Goal: Information Seeking & Learning: Learn about a topic

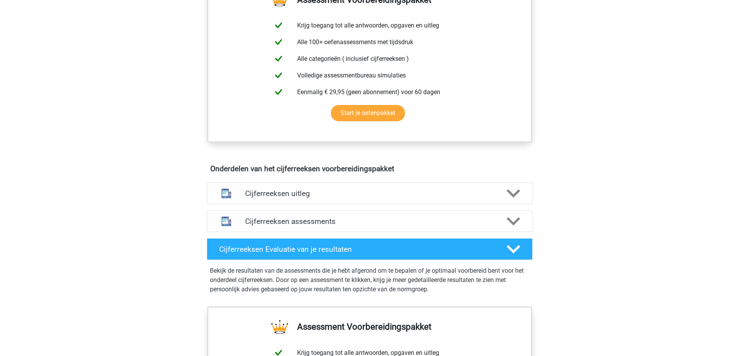
scroll to position [310, 0]
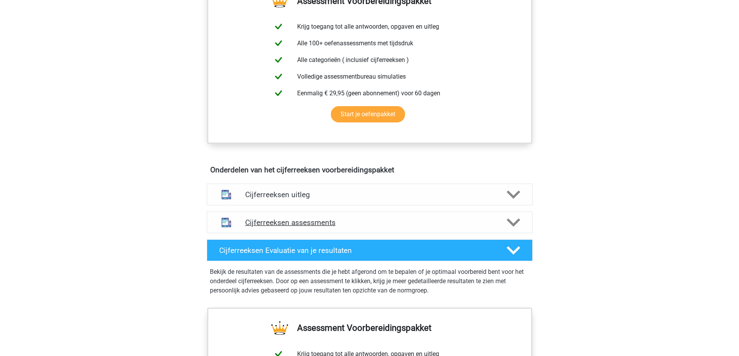
click at [289, 227] on h4 "Cijferreeksen assessments" at bounding box center [369, 222] width 249 height 9
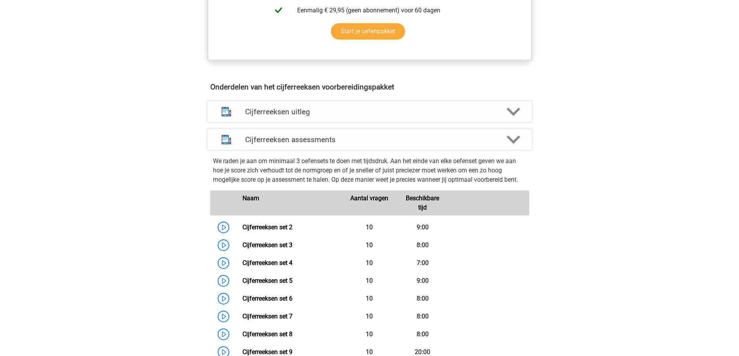
scroll to position [388, 0]
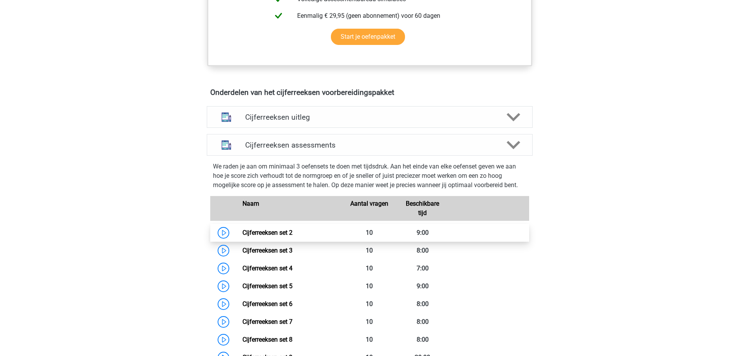
click at [242, 237] on link "Cijferreeksen set 2" at bounding box center [267, 232] width 50 height 7
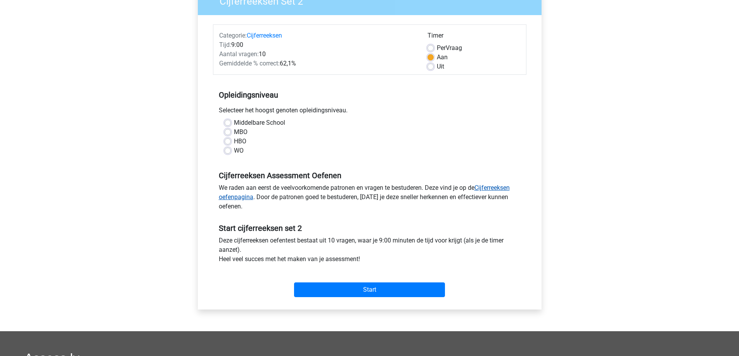
scroll to position [78, 0]
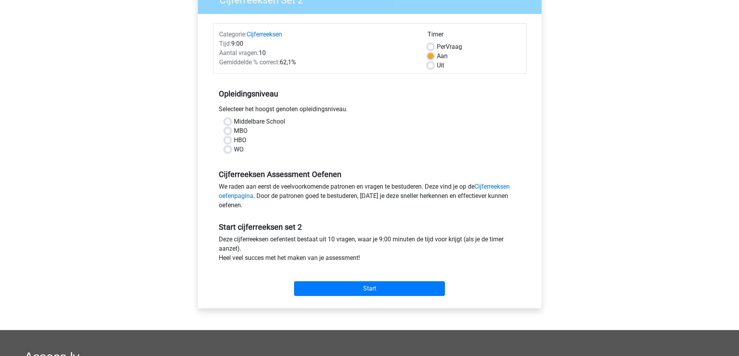
click at [365, 281] on div "Start" at bounding box center [369, 282] width 313 height 27
click at [364, 288] on input "Start" at bounding box center [369, 289] width 151 height 15
click at [298, 140] on div "HBO" at bounding box center [370, 140] width 290 height 9
click at [234, 140] on label "HBO" at bounding box center [240, 140] width 12 height 9
click at [230, 140] on input "HBO" at bounding box center [228, 140] width 6 height 8
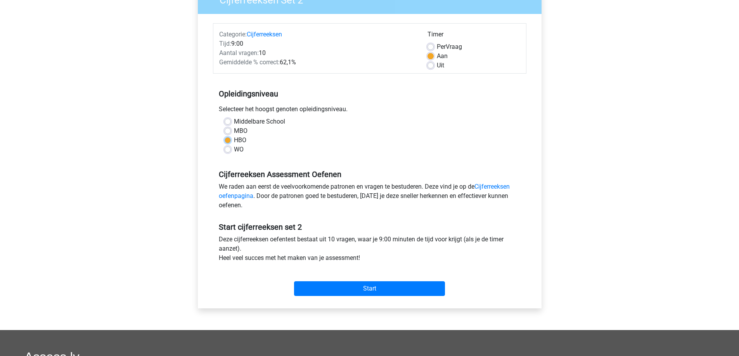
radio input "true"
click at [378, 292] on input "Start" at bounding box center [369, 289] width 151 height 15
click at [237, 130] on label "MBO" at bounding box center [241, 130] width 14 height 9
click at [231, 130] on input "MBO" at bounding box center [228, 130] width 6 height 8
radio input "true"
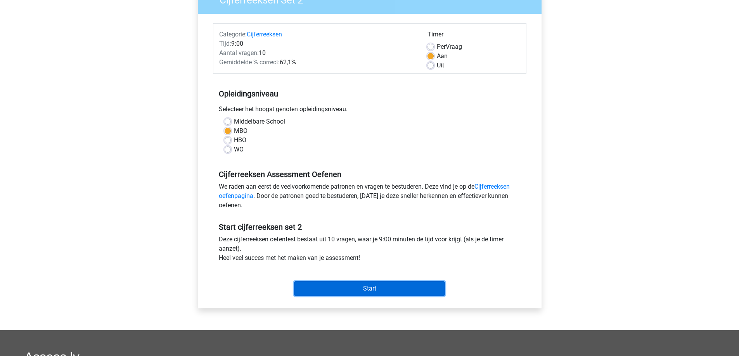
click at [361, 290] on input "Start" at bounding box center [369, 289] width 151 height 15
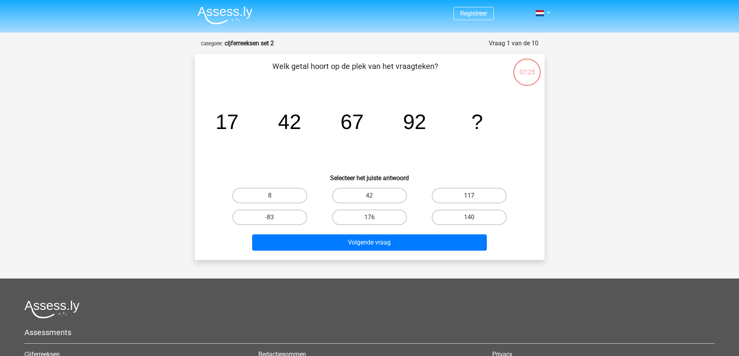
drag, startPoint x: 457, startPoint y: 191, endPoint x: 458, endPoint y: 195, distance: 4.8
click at [458, 191] on label "117" at bounding box center [469, 196] width 75 height 16
click at [469, 196] on input "117" at bounding box center [471, 198] width 5 height 5
radio input "true"
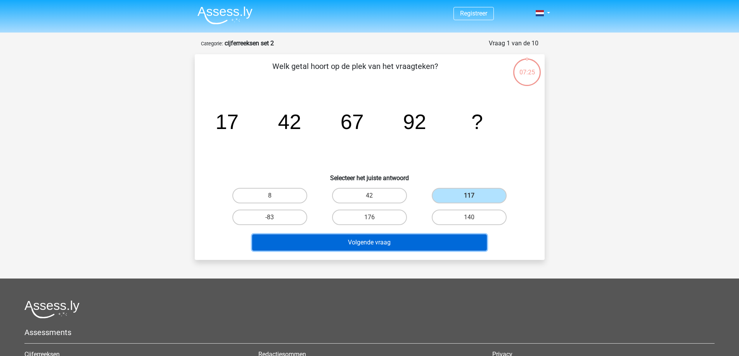
click at [434, 240] on button "Volgende vraag" at bounding box center [369, 243] width 235 height 16
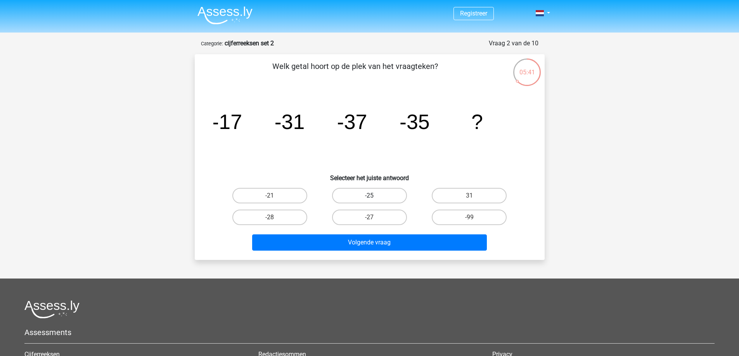
drag, startPoint x: 396, startPoint y: 190, endPoint x: 410, endPoint y: 237, distance: 48.7
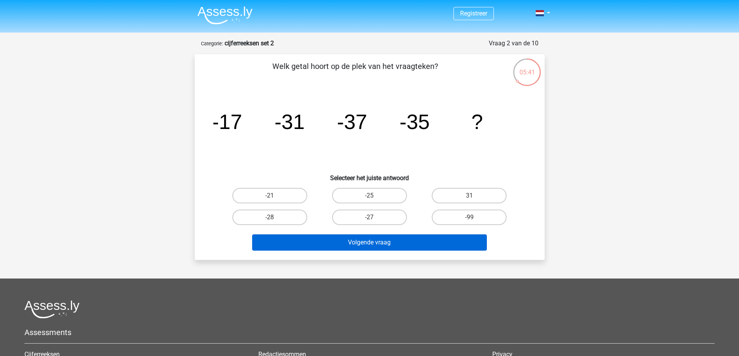
click at [396, 191] on label "-25" at bounding box center [369, 196] width 75 height 16
click at [374, 196] on input "-25" at bounding box center [371, 198] width 5 height 5
radio input "true"
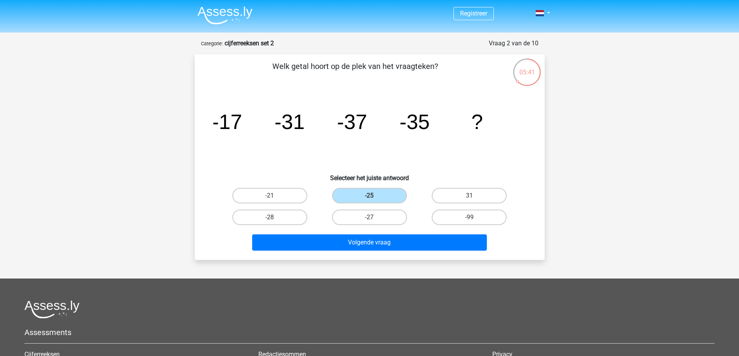
click at [412, 253] on div "Volgende vraag" at bounding box center [369, 244] width 299 height 19
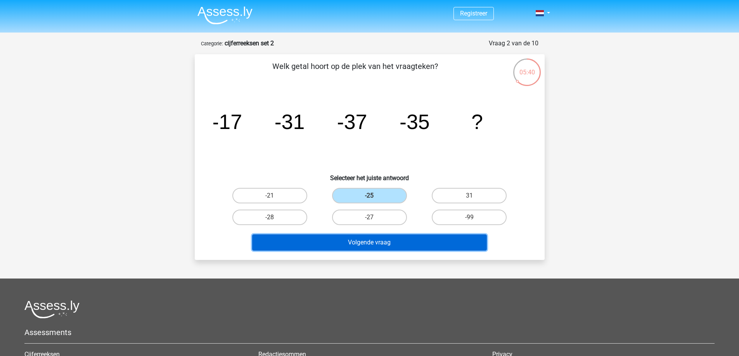
click at [410, 240] on button "Volgende vraag" at bounding box center [369, 243] width 235 height 16
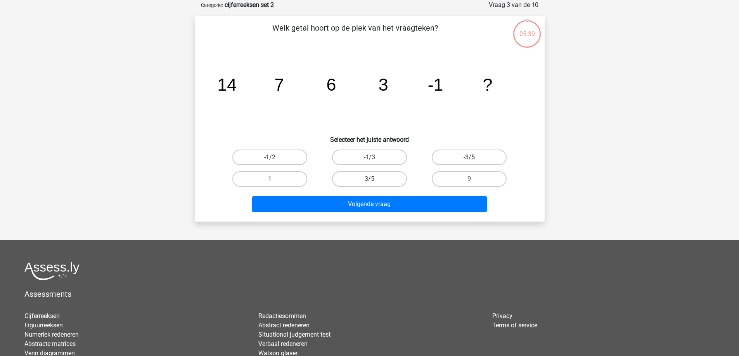
scroll to position [39, 0]
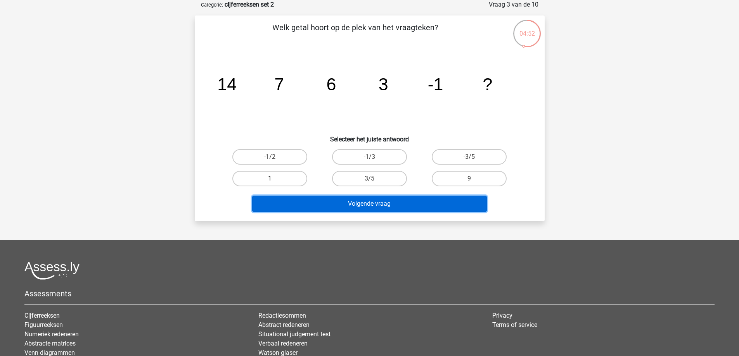
click at [395, 201] on button "Volgende vraag" at bounding box center [369, 204] width 235 height 16
drag, startPoint x: 384, startPoint y: 173, endPoint x: 391, endPoint y: 196, distance: 24.3
click at [384, 173] on label "3/5" at bounding box center [369, 179] width 75 height 16
click at [374, 179] on input "3/5" at bounding box center [371, 181] width 5 height 5
radio input "true"
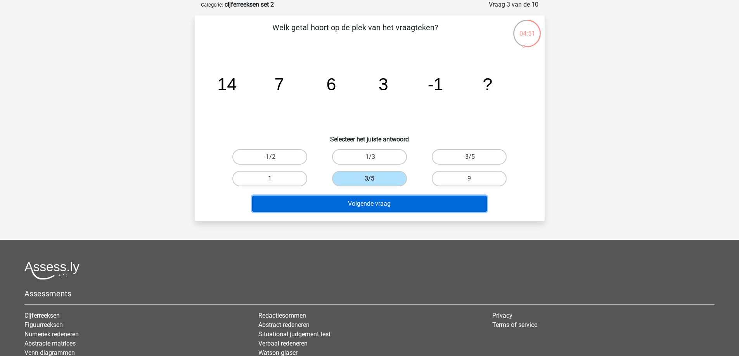
click at [396, 205] on button "Volgende vraag" at bounding box center [369, 204] width 235 height 16
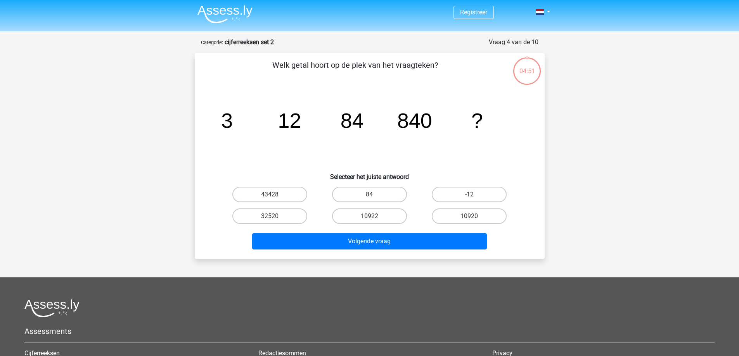
scroll to position [0, 0]
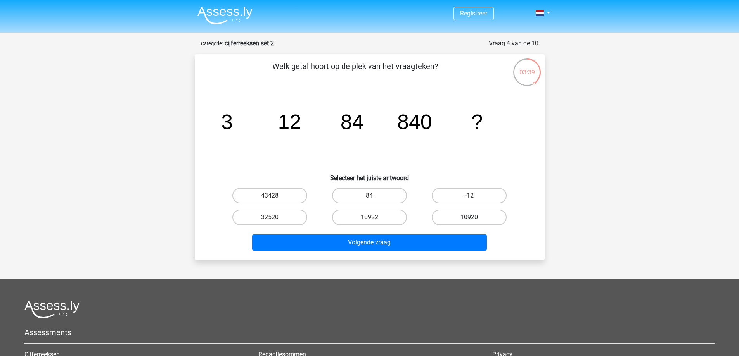
click at [460, 215] on label "10920" at bounding box center [469, 218] width 75 height 16
click at [469, 218] on input "10920" at bounding box center [471, 220] width 5 height 5
radio input "true"
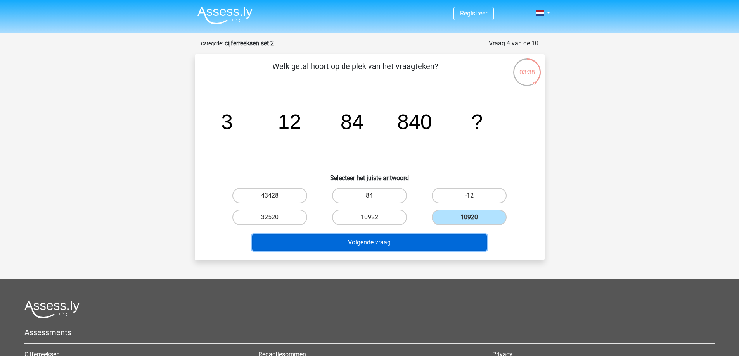
click at [449, 241] on button "Volgende vraag" at bounding box center [369, 243] width 235 height 16
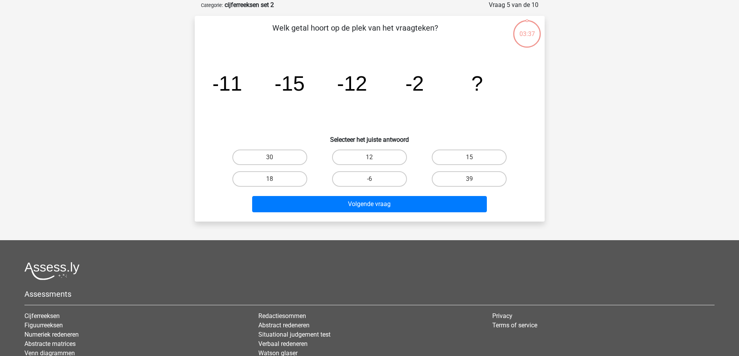
scroll to position [39, 0]
click at [383, 179] on label "-6" at bounding box center [369, 179] width 75 height 16
click at [374, 179] on input "-6" at bounding box center [371, 181] width 5 height 5
radio input "true"
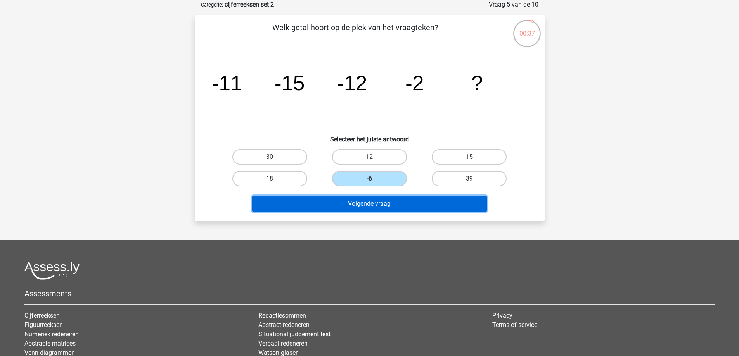
click at [400, 202] on button "Volgende vraag" at bounding box center [369, 204] width 235 height 16
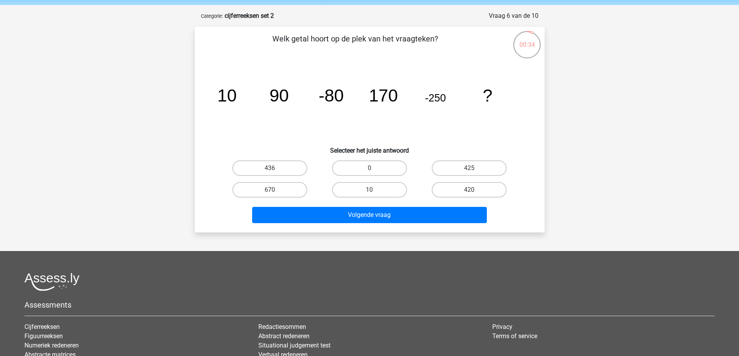
scroll to position [0, 0]
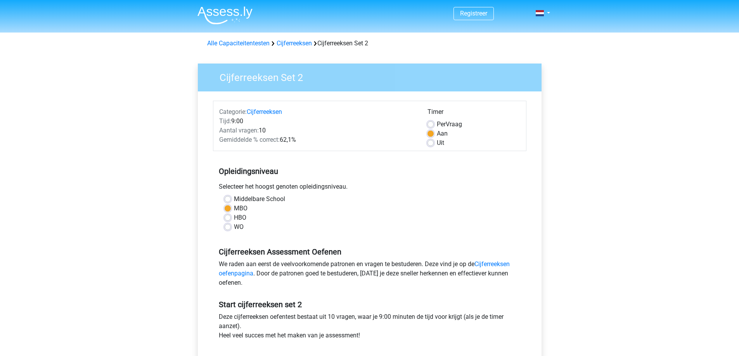
scroll to position [78, 0]
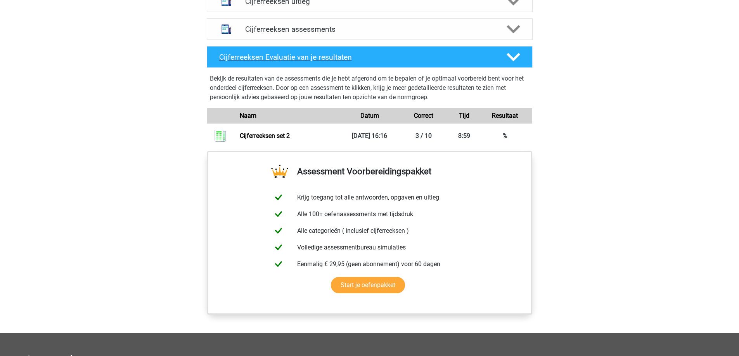
scroll to position [504, 0]
click at [263, 139] on link "Cijferreeksen set 2" at bounding box center [265, 135] width 50 height 7
